Goal: Task Accomplishment & Management: Complete application form

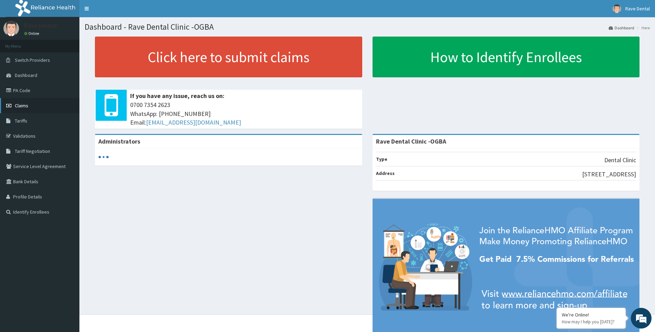
click at [30, 106] on link "Claims" at bounding box center [39, 105] width 79 height 15
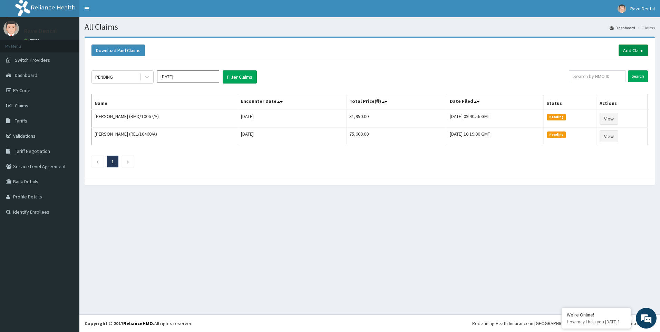
click at [635, 50] on link "Add Claim" at bounding box center [633, 51] width 29 height 12
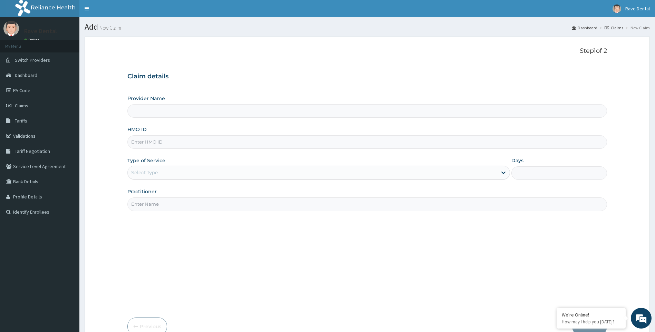
type input "Rave Dental Clinic -OGBA"
click at [154, 148] on input "HMO ID" at bounding box center [367, 141] width 480 height 13
click at [155, 145] on input "HMO ID" at bounding box center [367, 141] width 480 height 13
paste input "LPD/10047/A"
type input "LPD/10047/A"
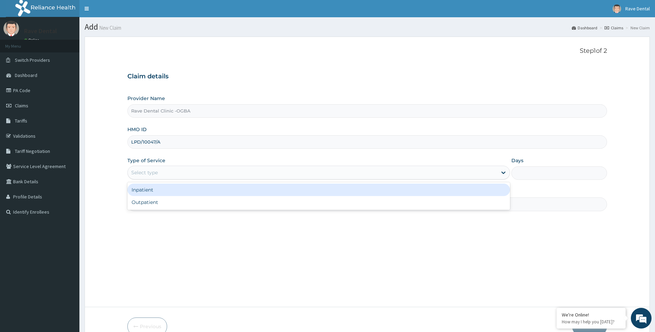
click at [162, 174] on div "Select type" at bounding box center [313, 172] width 370 height 11
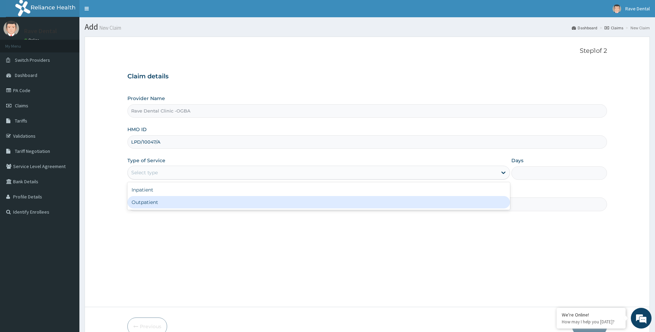
click at [160, 204] on div "Outpatient" at bounding box center [318, 202] width 383 height 12
type input "1"
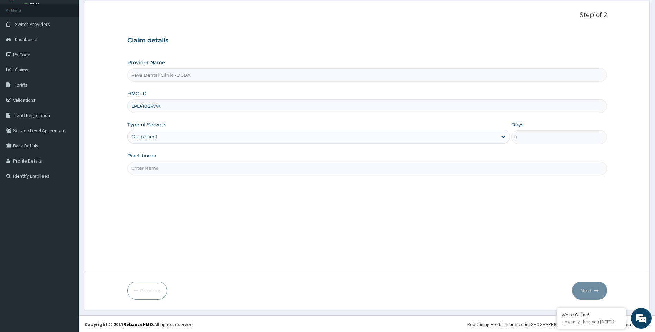
scroll to position [37, 0]
click at [150, 169] on input "Practitioner" at bounding box center [367, 167] width 480 height 13
type input "DR OSUN"
click at [592, 288] on button "Next" at bounding box center [589, 290] width 35 height 18
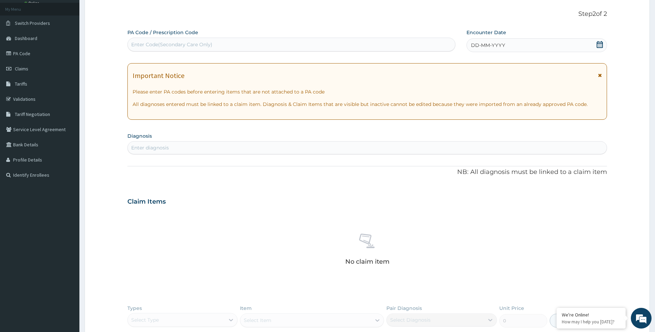
click at [154, 43] on div "Enter Code(Secondary Care Only)" at bounding box center [171, 44] width 81 height 7
click at [156, 41] on div "Enter Code(Secondary Care Only)" at bounding box center [171, 44] width 81 height 7
paste input "PA/2EF562"
type input "PA/2EF562"
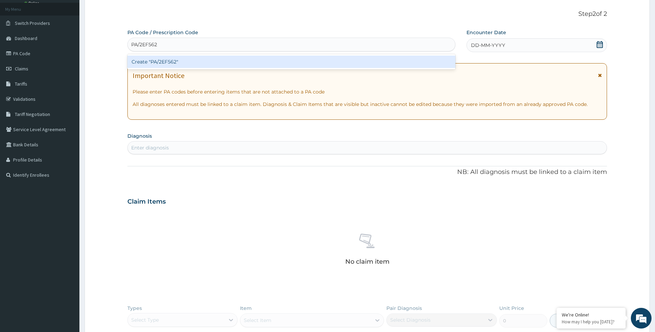
click at [163, 64] on div "Create "PA/2EF562"" at bounding box center [291, 62] width 328 height 12
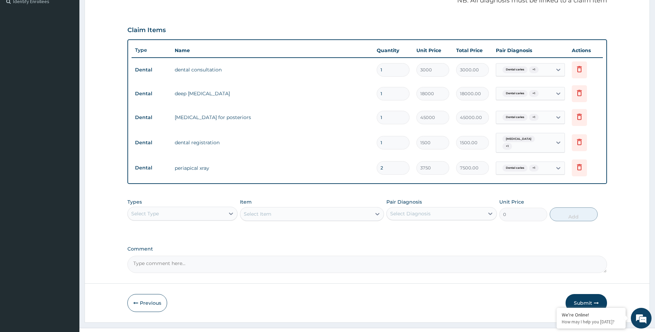
scroll to position [221, 0]
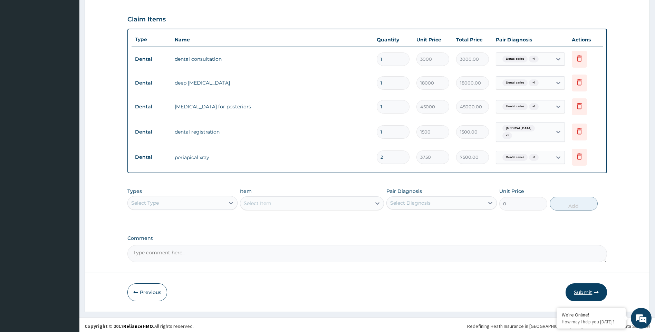
click at [581, 290] on button "Submit" at bounding box center [586, 292] width 41 height 18
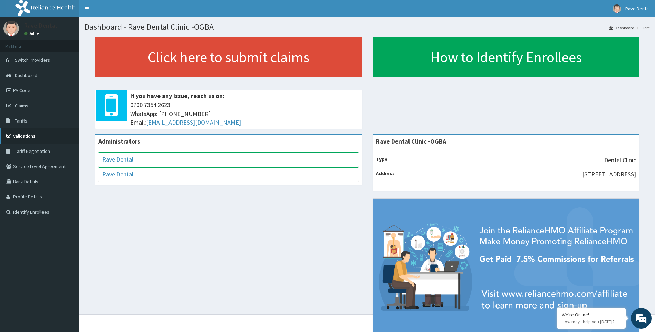
click at [29, 133] on link "Validations" at bounding box center [39, 135] width 79 height 15
